Goal: Find specific page/section: Find specific page/section

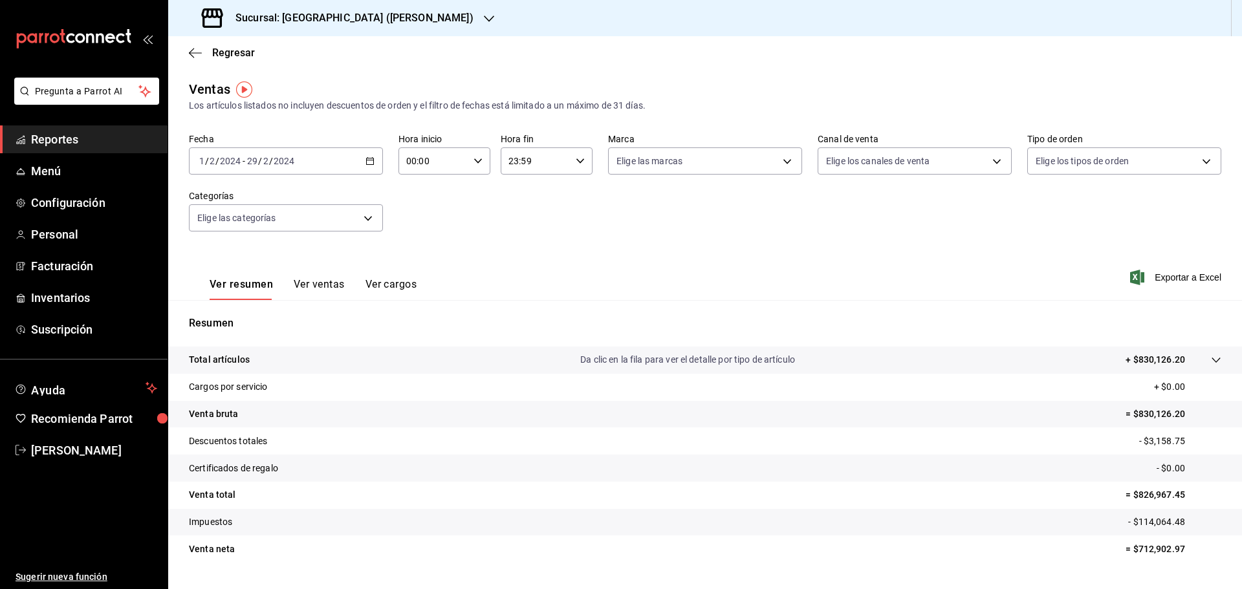
click at [217, 44] on div "Regresar" at bounding box center [705, 52] width 1074 height 33
click at [218, 51] on span "Regresar" at bounding box center [233, 53] width 43 height 12
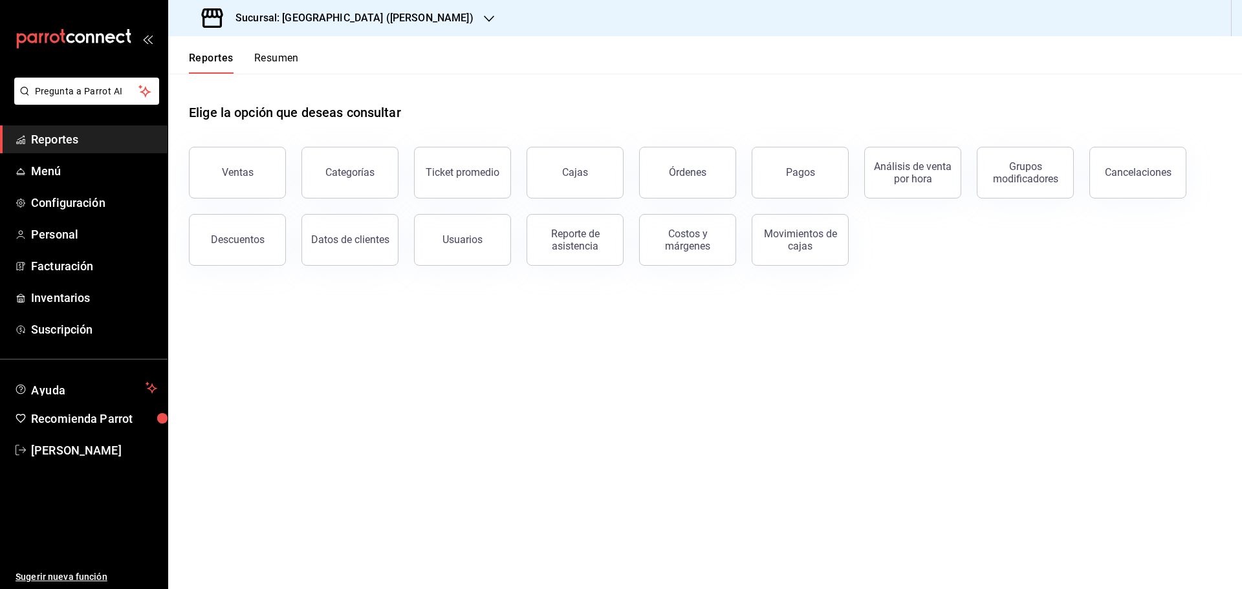
click at [77, 146] on span "Reportes" at bounding box center [94, 139] width 126 height 17
click at [241, 183] on button "Ventas" at bounding box center [237, 173] width 97 height 52
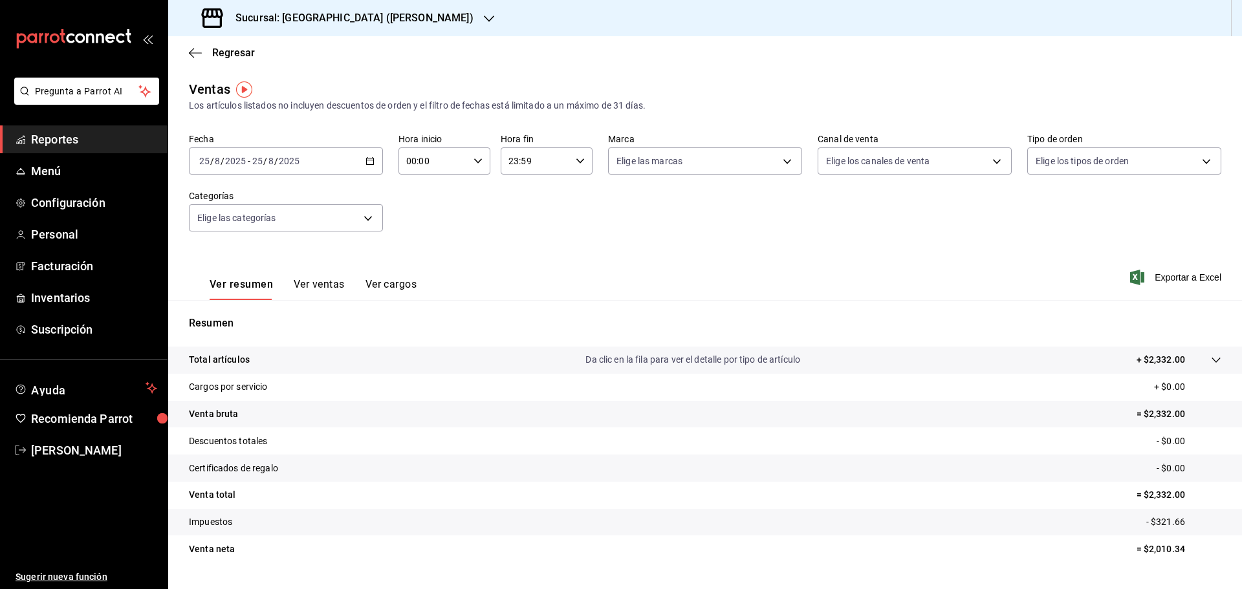
click at [376, 27] on div "Sucursal: [GEOGRAPHIC_DATA] ([PERSON_NAME])" at bounding box center [338, 18] width 321 height 36
